Goal: Find specific page/section: Find specific page/section

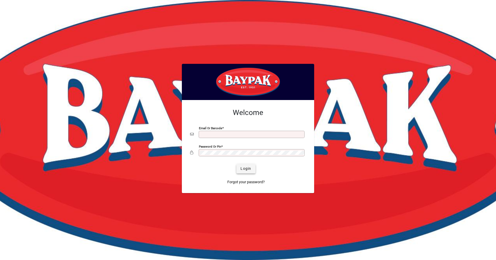
type input "**********"
click at [241, 167] on span "Login" at bounding box center [246, 168] width 11 height 5
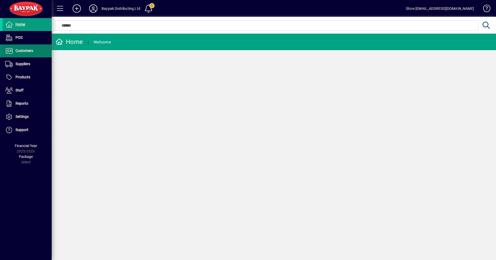
click at [22, 50] on span "Customers" at bounding box center [25, 51] width 18 height 4
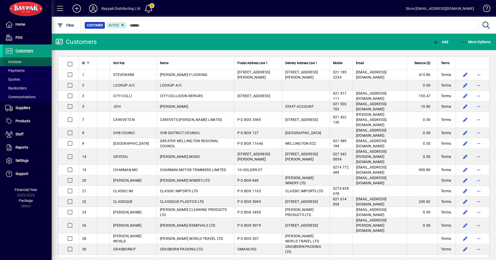
click at [16, 62] on span "Invoices" at bounding box center [13, 62] width 16 height 4
